Goal: Information Seeking & Learning: Learn about a topic

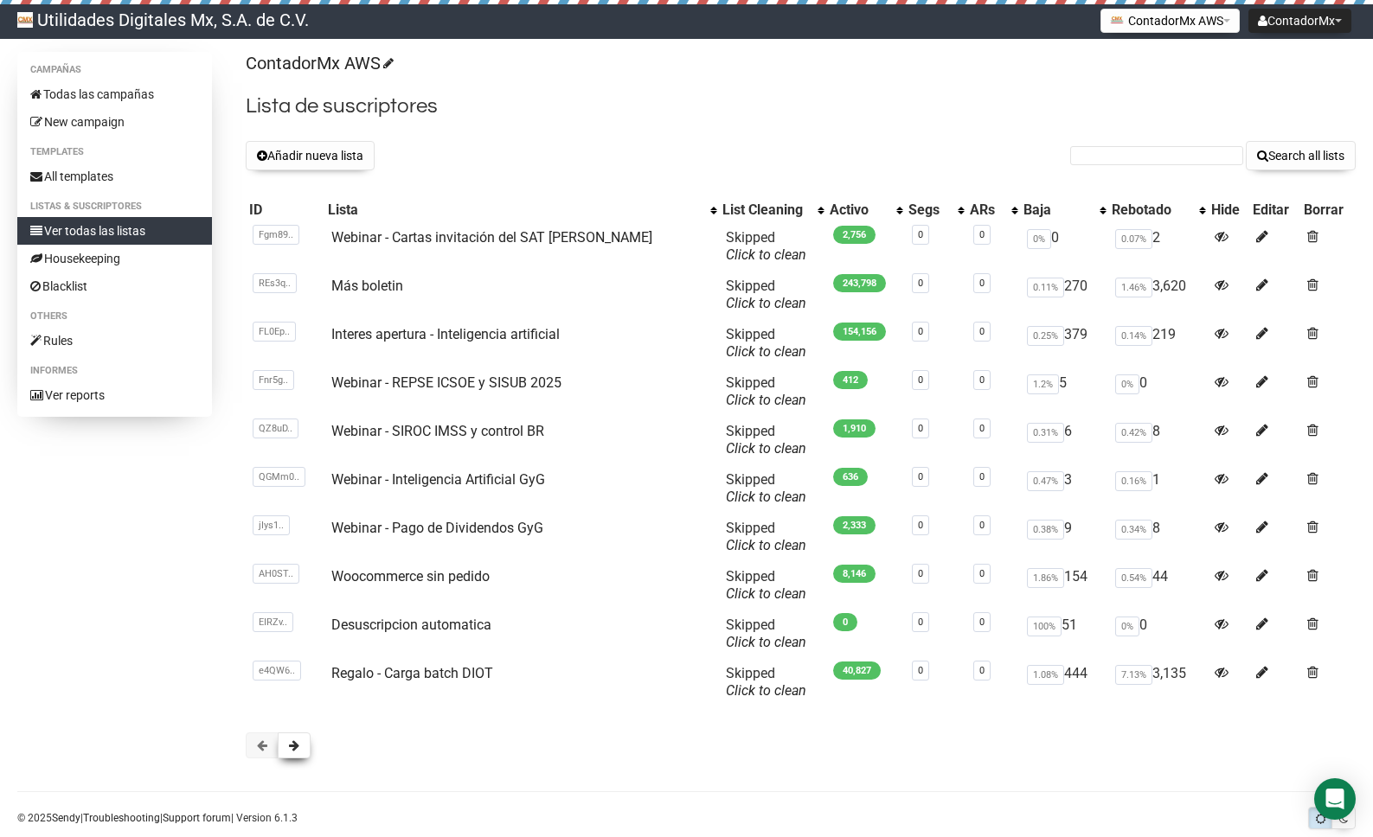
click at [304, 746] on button at bounding box center [294, 746] width 33 height 26
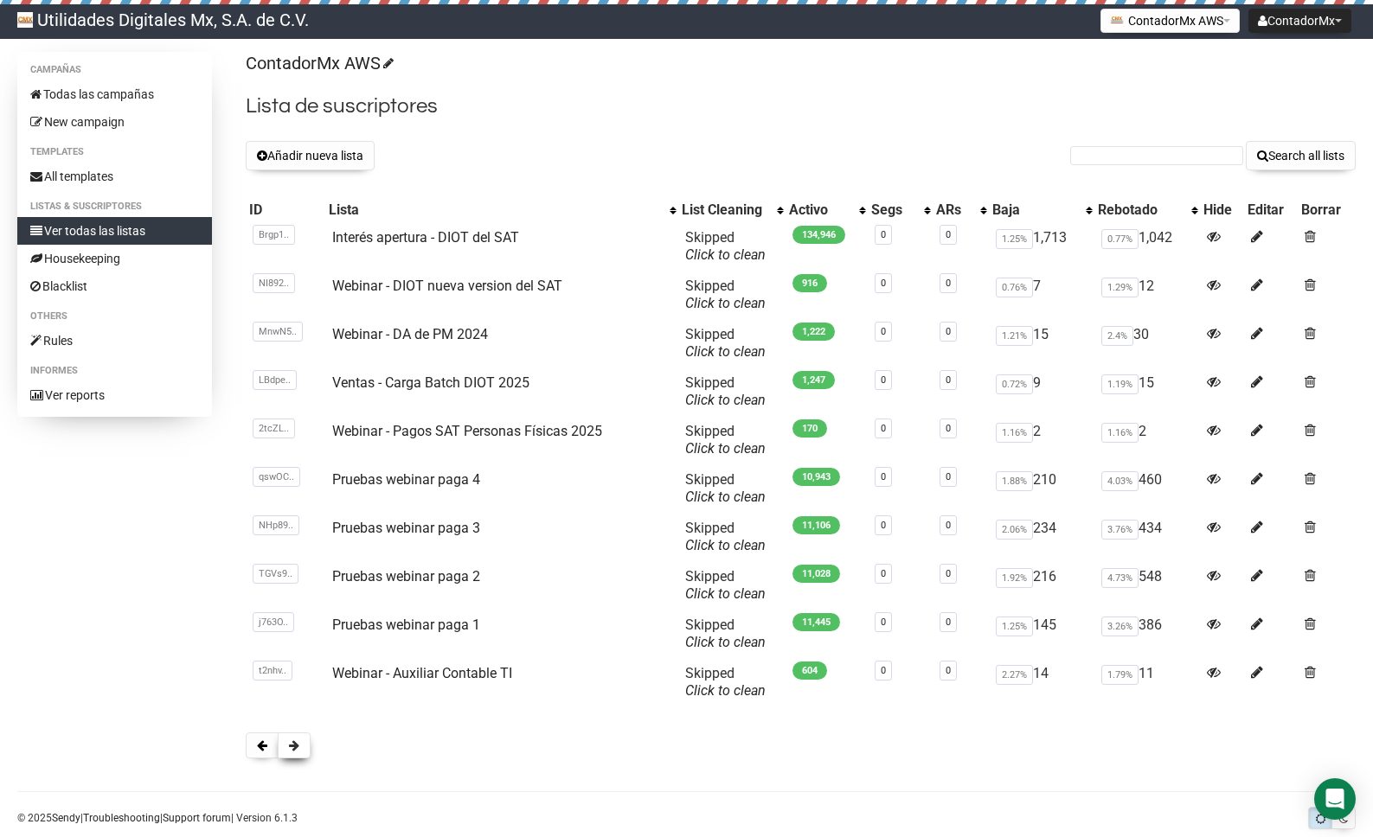
click at [296, 753] on button at bounding box center [294, 746] width 33 height 26
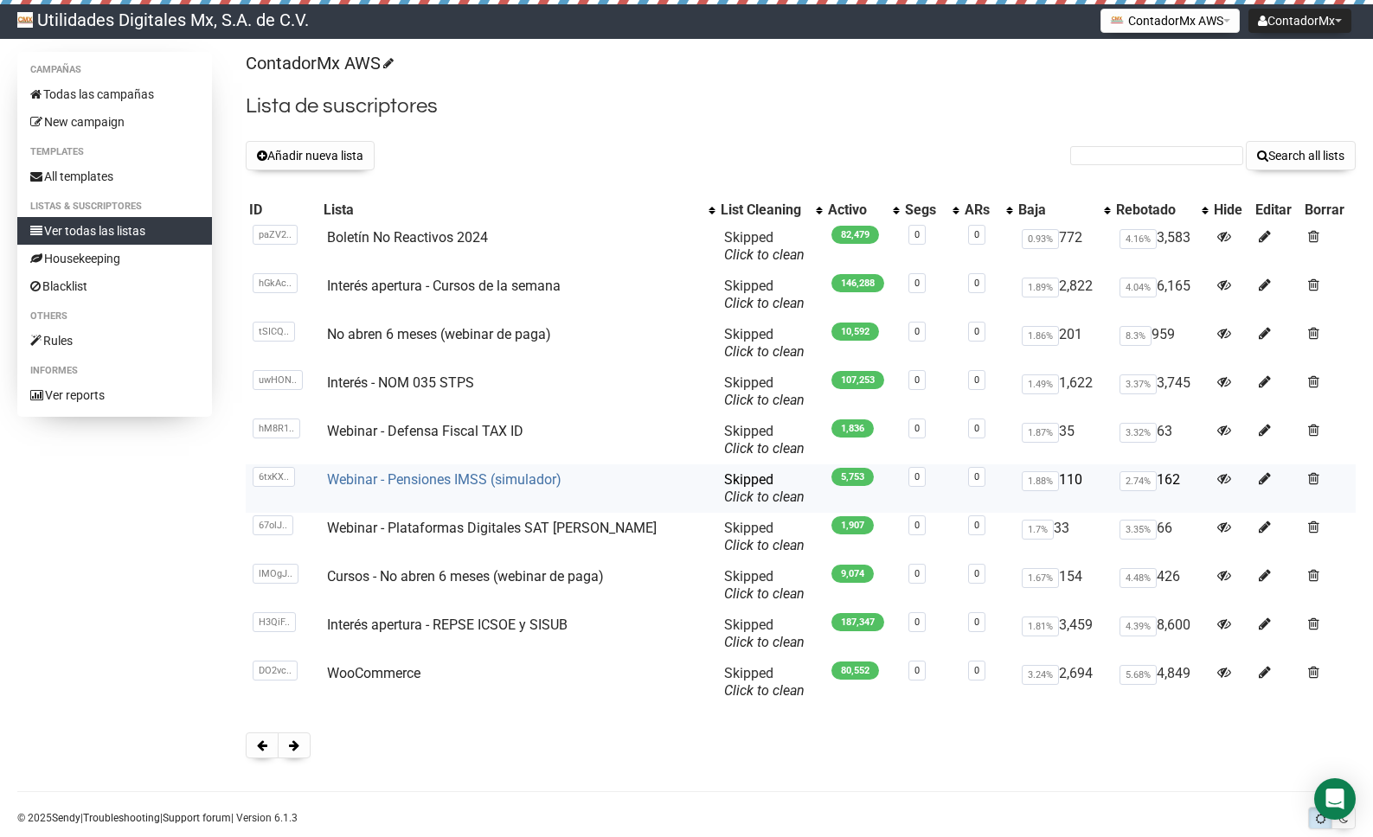
click at [474, 478] on link "Webinar - Pensiones IMSS (simulador)" at bounding box center [444, 479] width 234 height 16
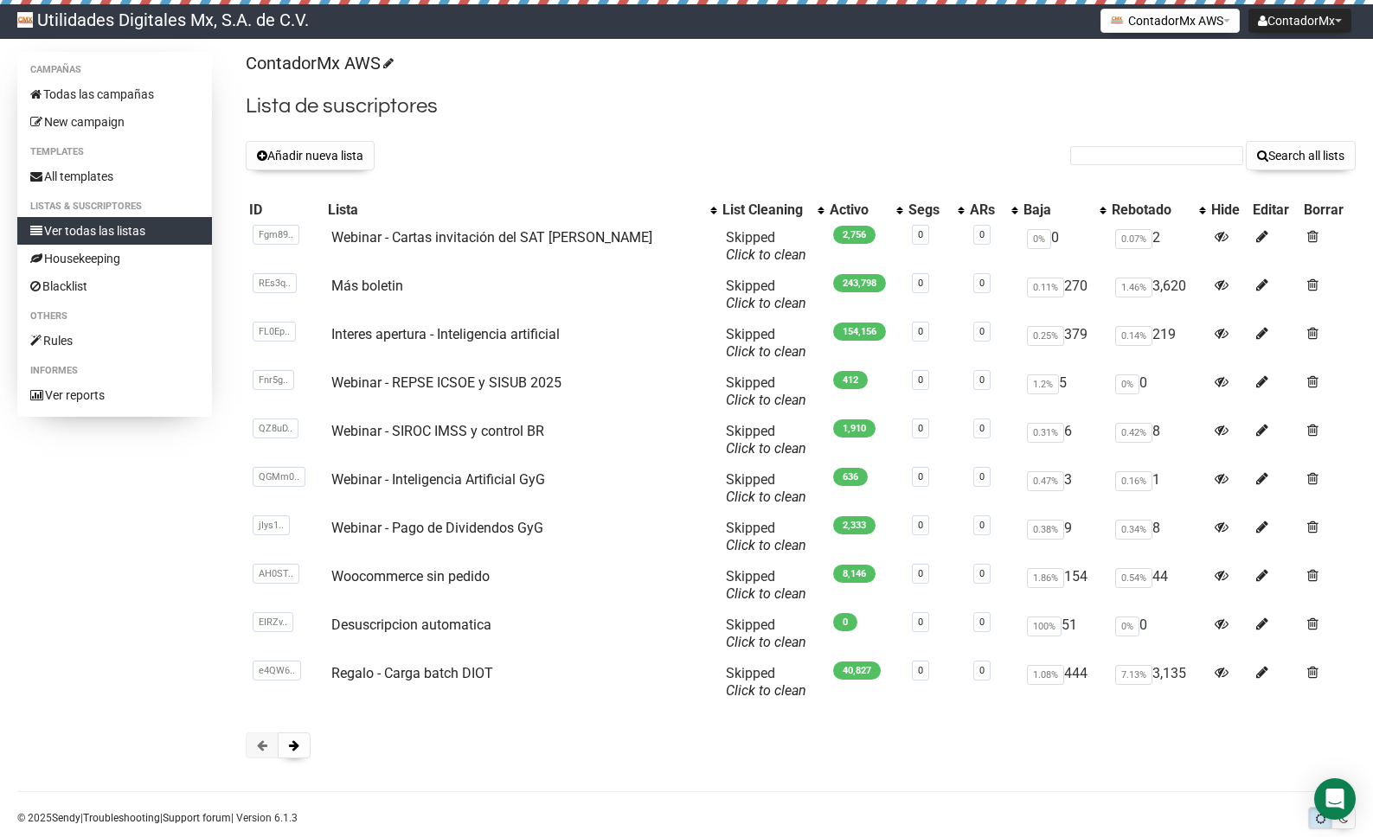
click at [311, 749] on div at bounding box center [801, 746] width 1110 height 26
click at [287, 753] on button at bounding box center [294, 746] width 33 height 26
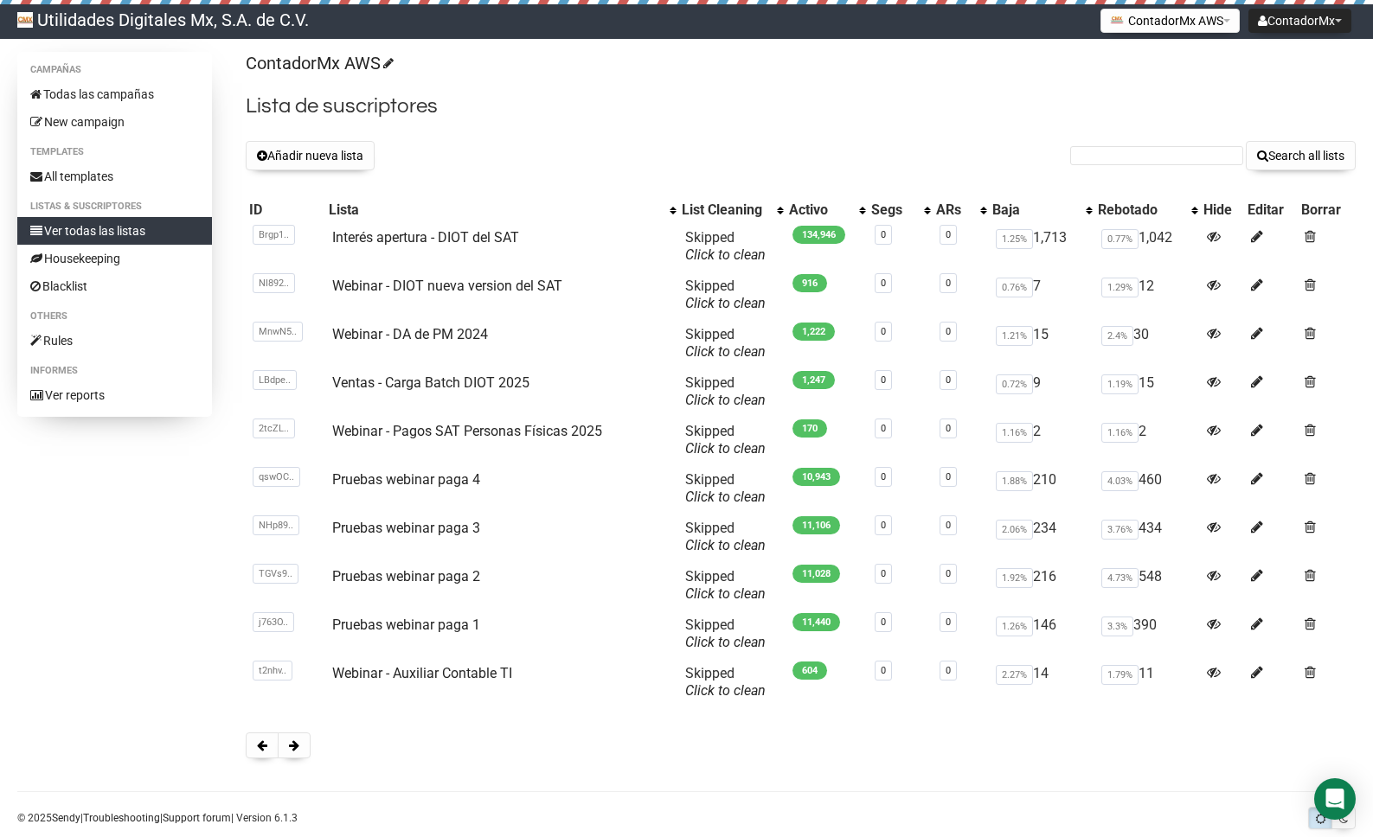
click at [287, 754] on button at bounding box center [294, 746] width 33 height 26
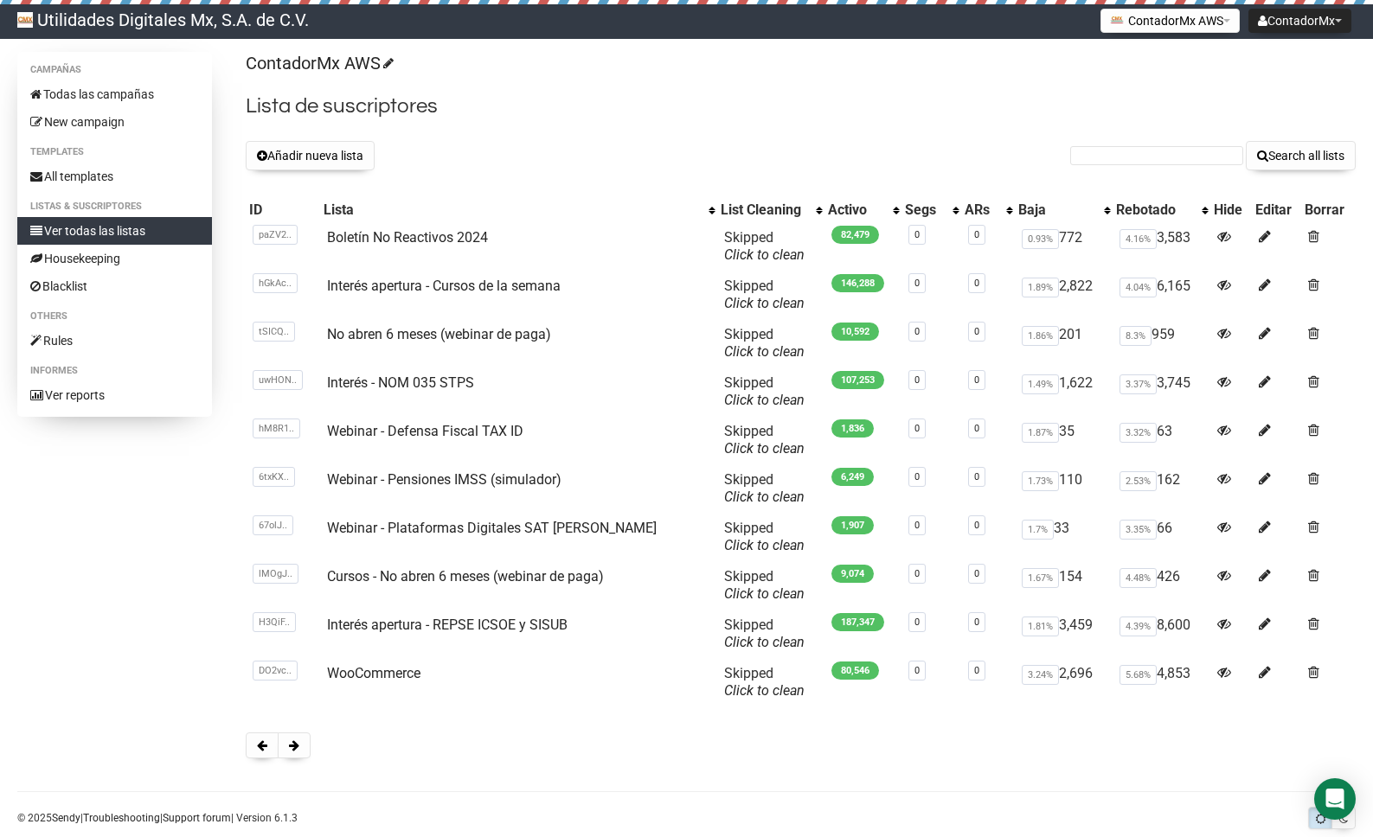
click at [287, 754] on button at bounding box center [294, 746] width 33 height 26
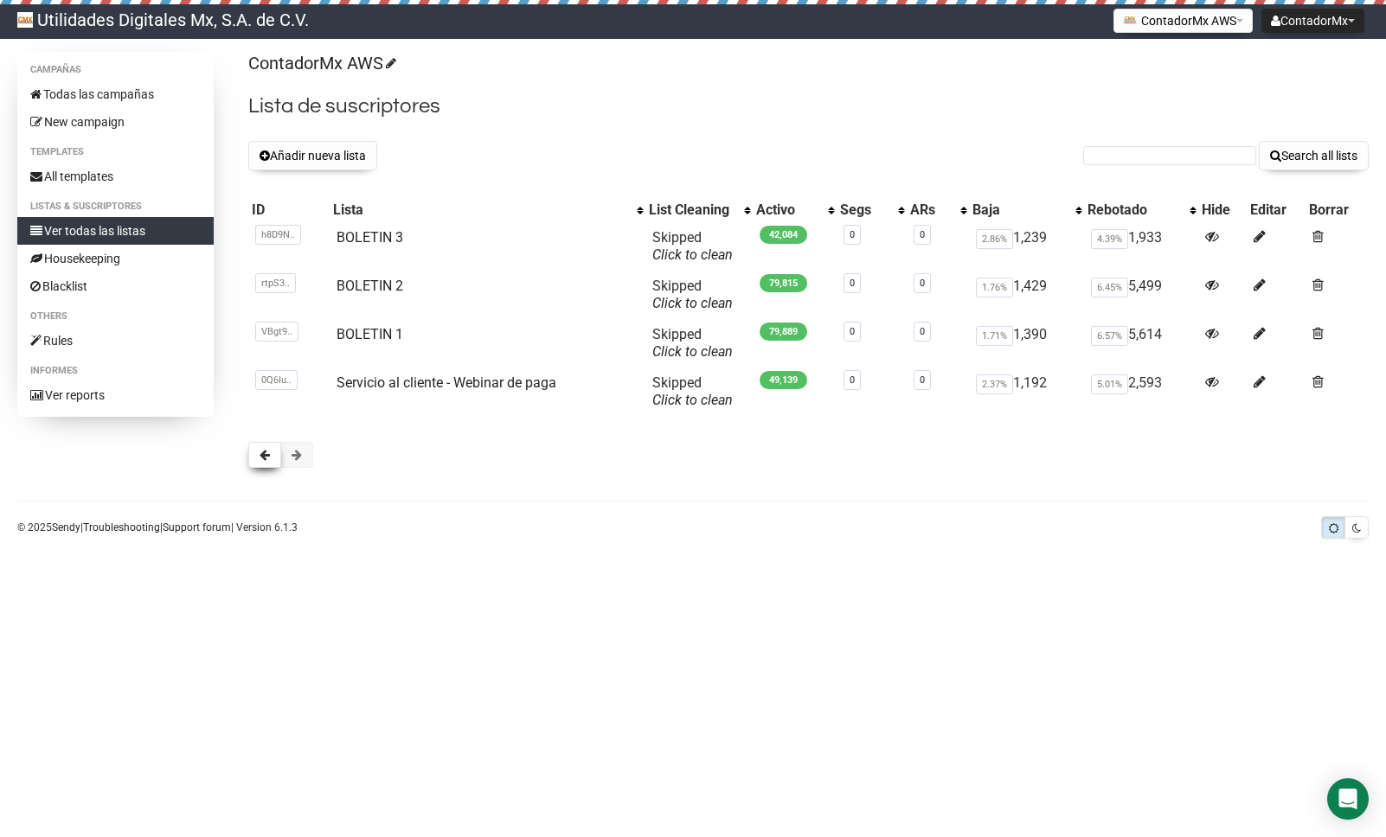
click at [263, 451] on span at bounding box center [265, 455] width 10 height 12
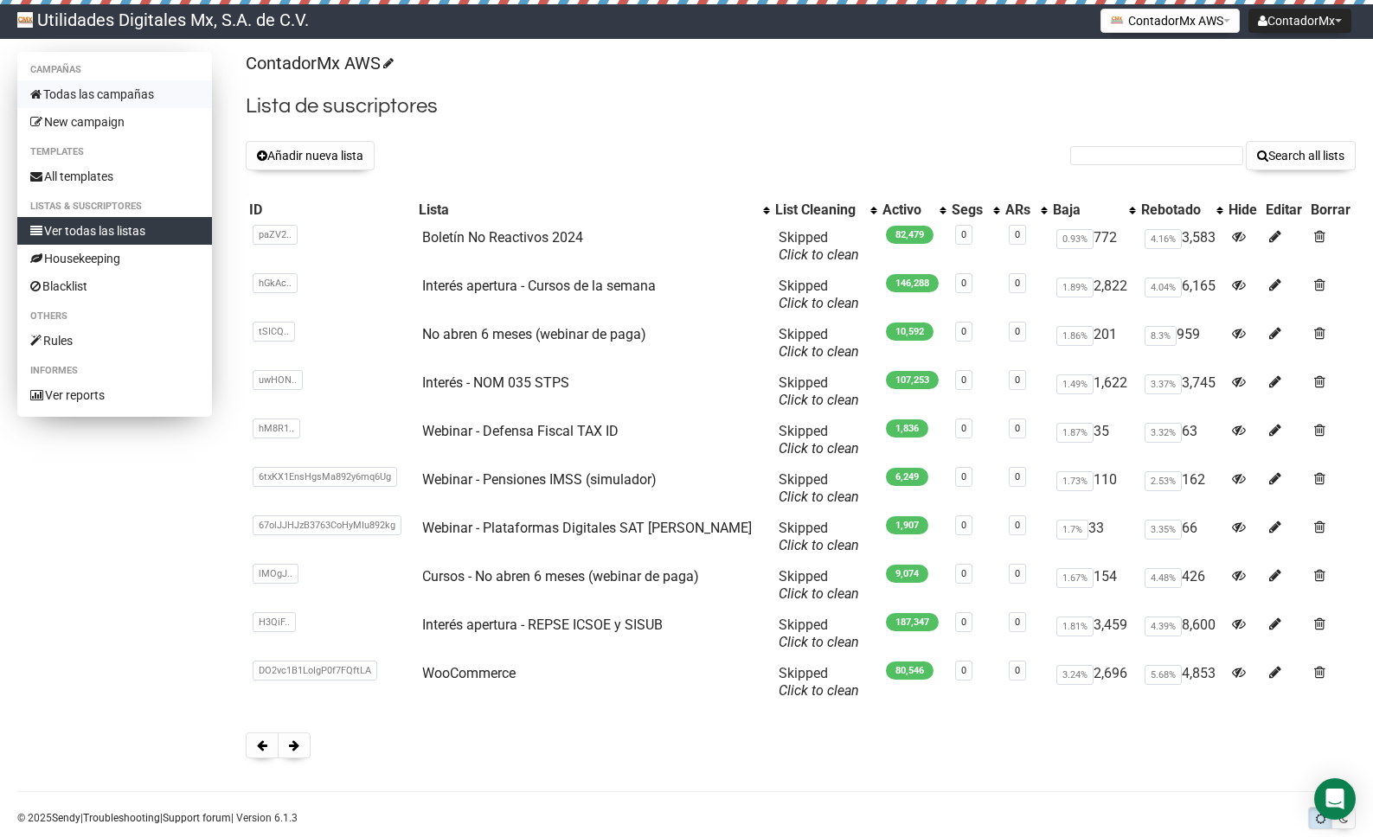
click at [99, 80] on link "Todas las campañas" at bounding box center [114, 94] width 195 height 28
